Goal: Entertainment & Leisure: Consume media (video, audio)

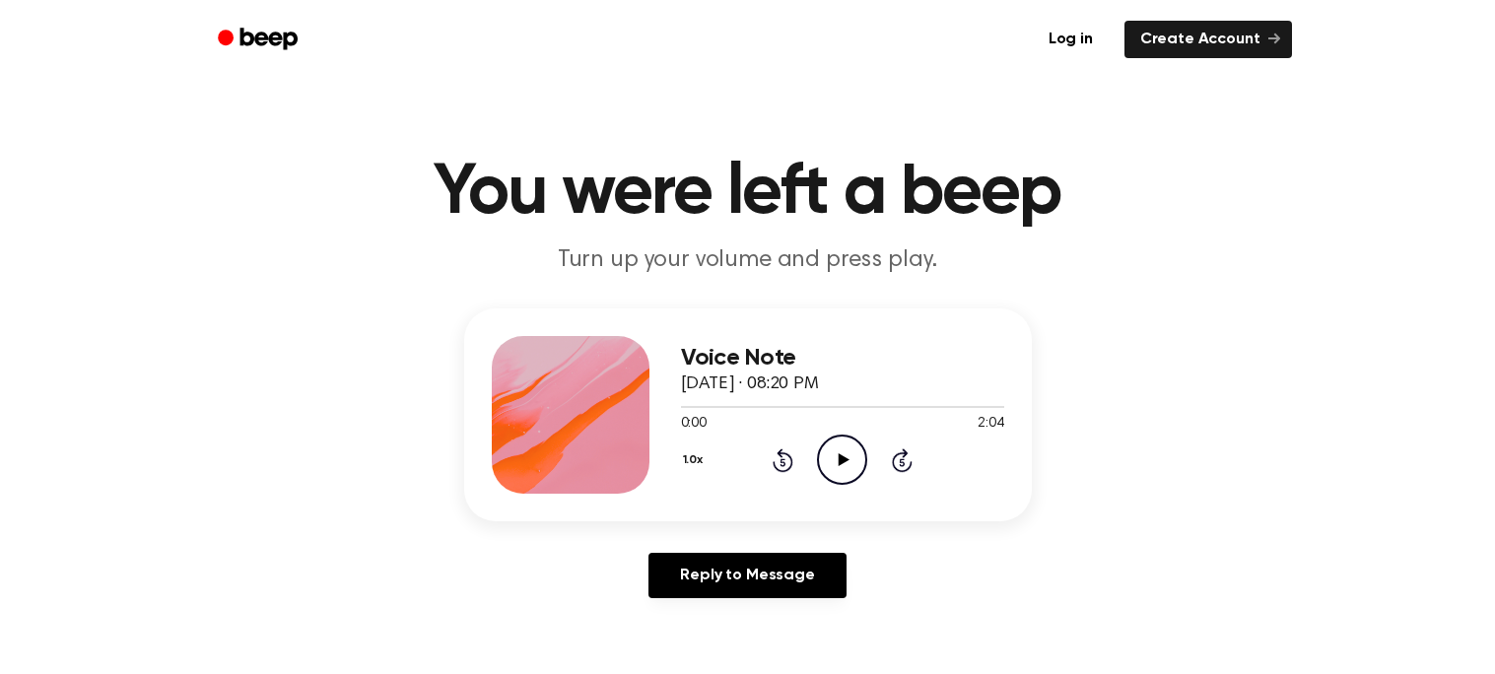
click at [827, 474] on icon "Play Audio" at bounding box center [842, 460] width 50 height 50
click at [827, 474] on icon "Pause Audio" at bounding box center [842, 460] width 50 height 50
click at [827, 474] on icon "Play Audio" at bounding box center [842, 460] width 50 height 50
click at [828, 476] on icon "Pause Audio" at bounding box center [842, 460] width 50 height 50
click at [845, 452] on icon "Play Audio" at bounding box center [842, 460] width 50 height 50
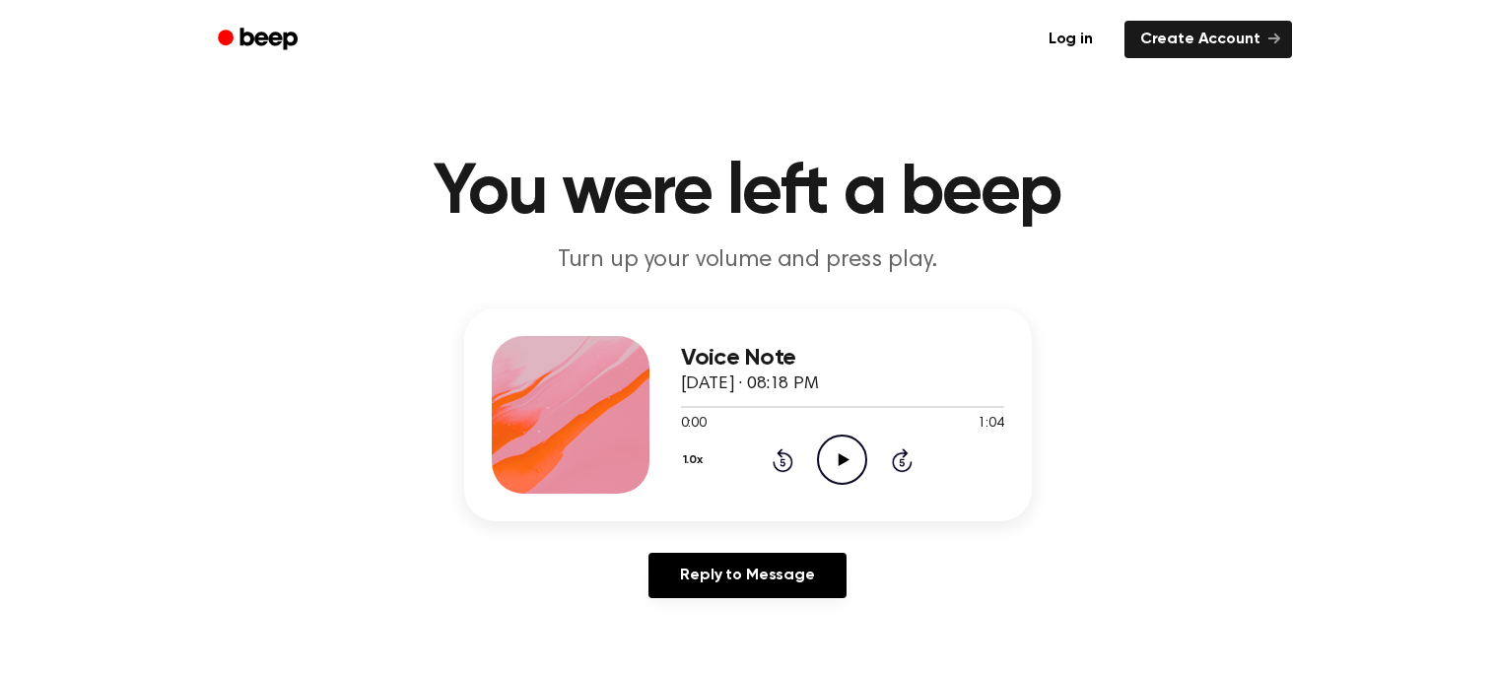
click at [831, 448] on icon "Play Audio" at bounding box center [842, 460] width 50 height 50
